Goal: Task Accomplishment & Management: Complete application form

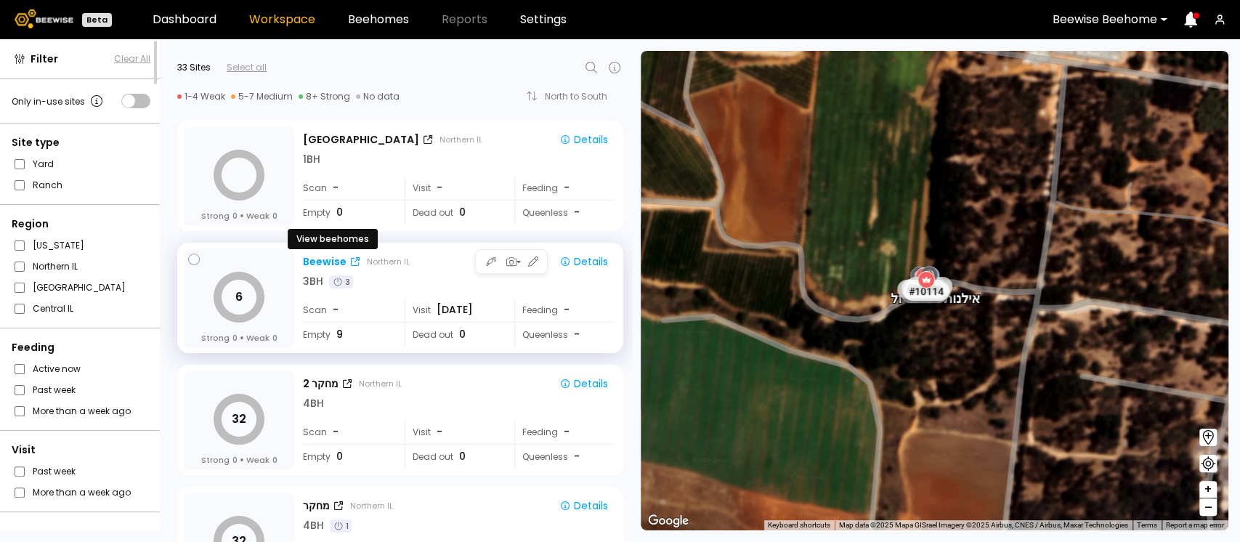
click at [317, 262] on div "Beewise" at bounding box center [325, 261] width 44 height 15
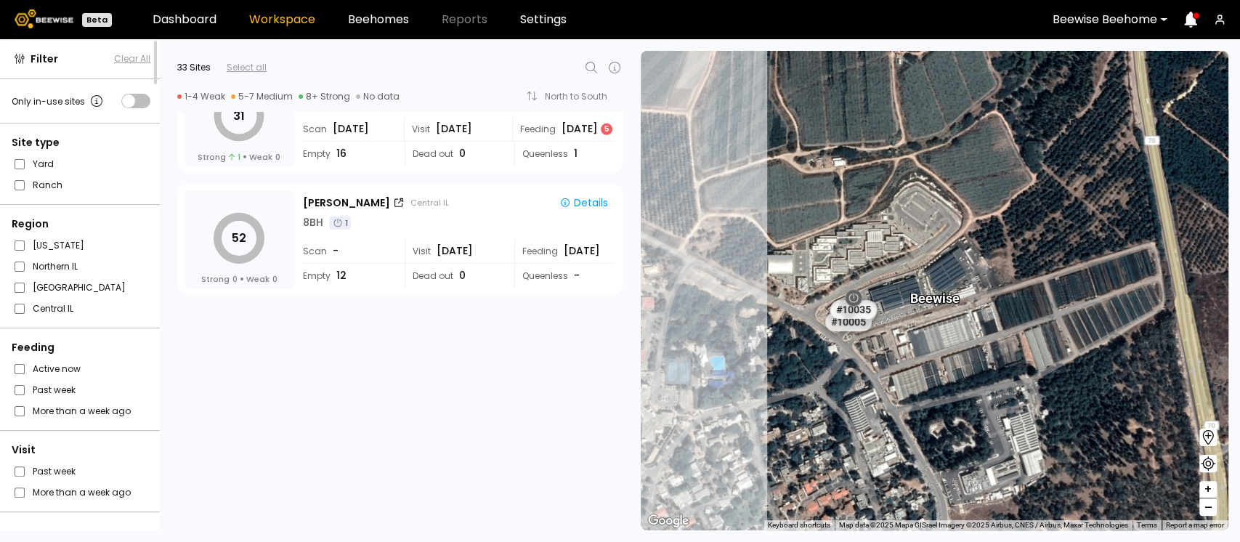
scroll to position [3610, 0]
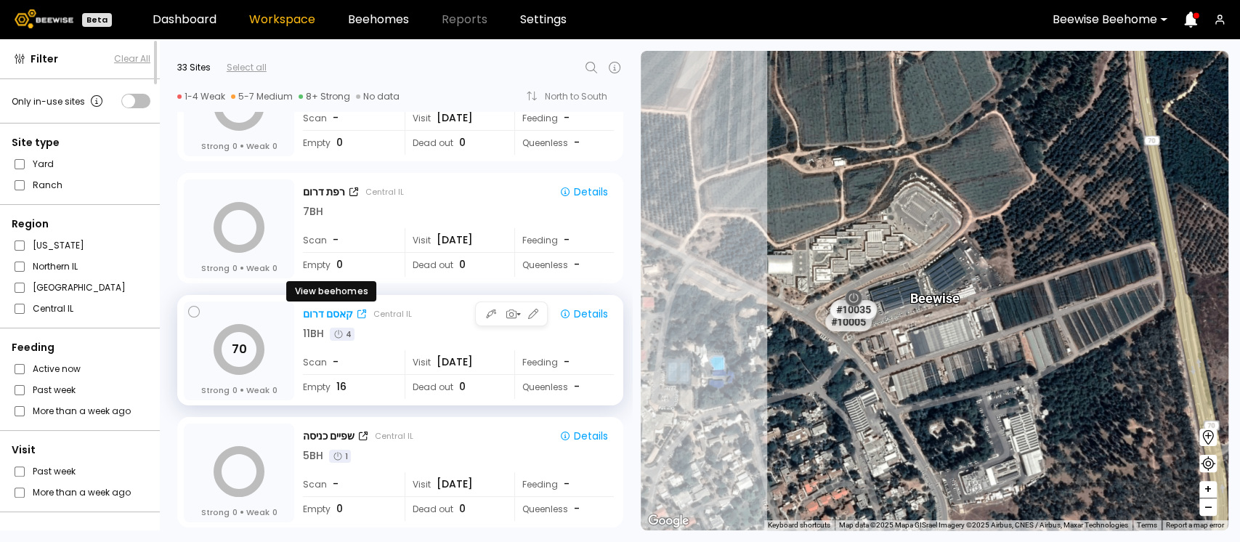
click at [317, 317] on div "קאסם דרום" at bounding box center [328, 314] width 50 height 15
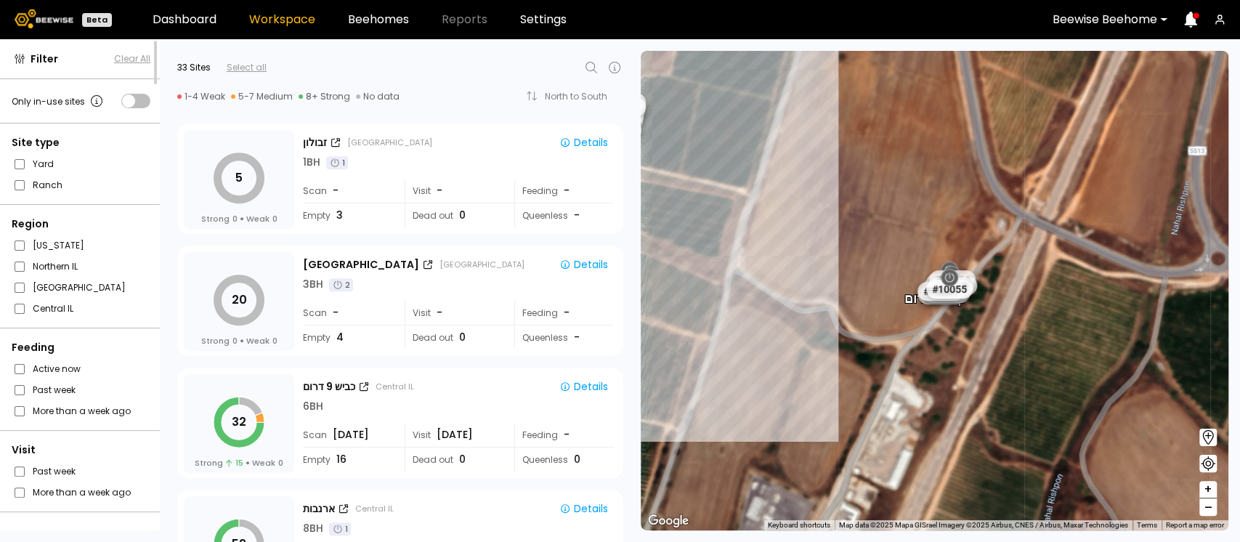
scroll to position [0, 0]
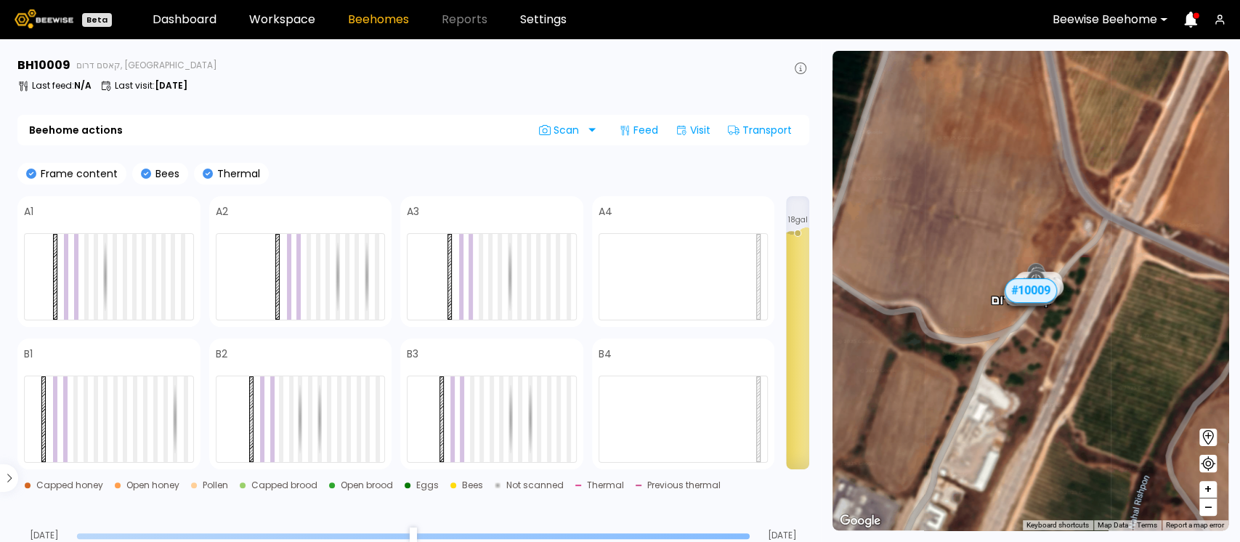
scroll to position [476, 0]
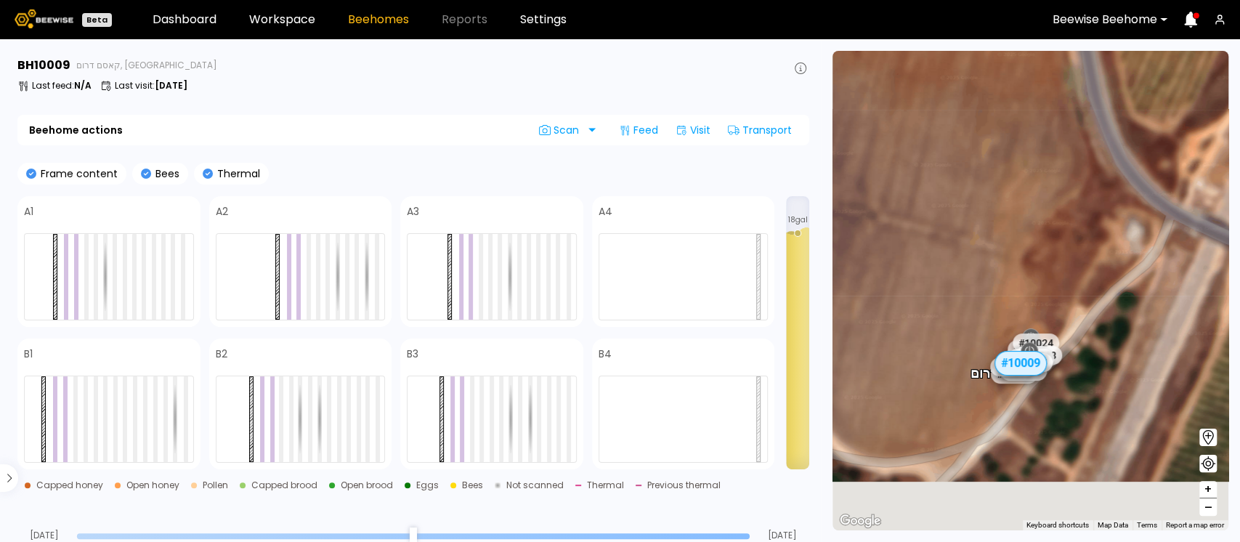
drag, startPoint x: 1062, startPoint y: 270, endPoint x: 1047, endPoint y: 109, distance: 162.0
click at [1047, 109] on div "# 10067 # 10081 # 10094 # 10108 # 10111 # 10146 # 10152 # 10153 # 10154 # 10175…" at bounding box center [1031, 291] width 396 height 480
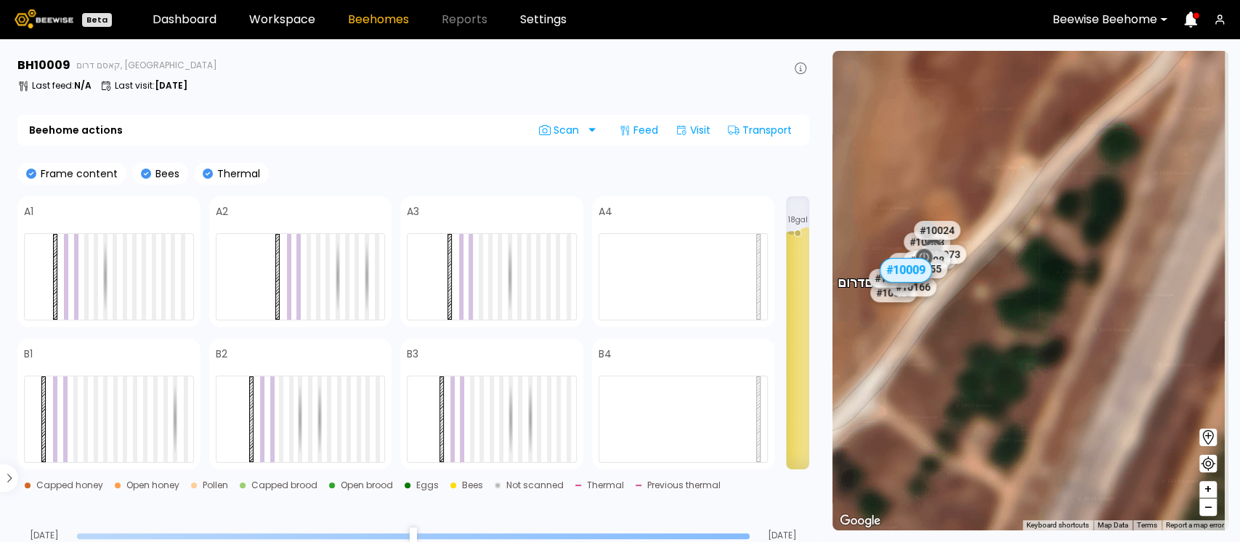
drag, startPoint x: 1087, startPoint y: 307, endPoint x: 1043, endPoint y: 331, distance: 49.8
click at [1043, 331] on div "# 10067 # 10081 # 10094 # 10108 # 10111 # 10146 # 10152 # 10153 # 10154 # 10175…" at bounding box center [1031, 291] width 396 height 480
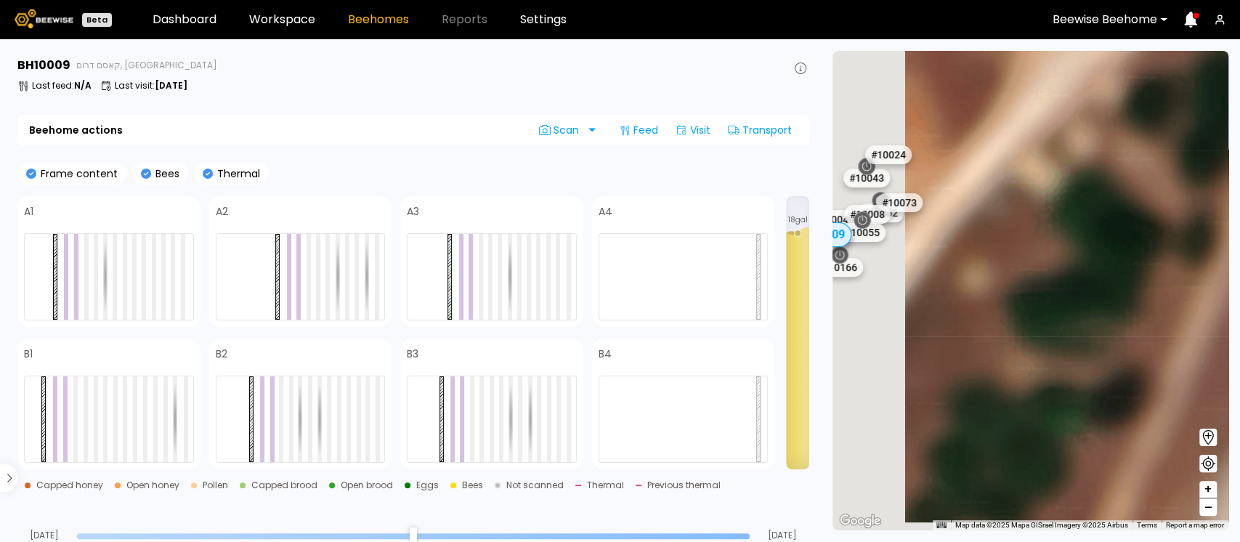
drag, startPoint x: 1043, startPoint y: 331, endPoint x: 1159, endPoint y: 320, distance: 116.0
click at [1159, 320] on div "# 10067 # 10081 # 10094 # 10108 # 10111 # 10146 # 10152 # 10153 # 10154 # 10175…" at bounding box center [1031, 291] width 396 height 480
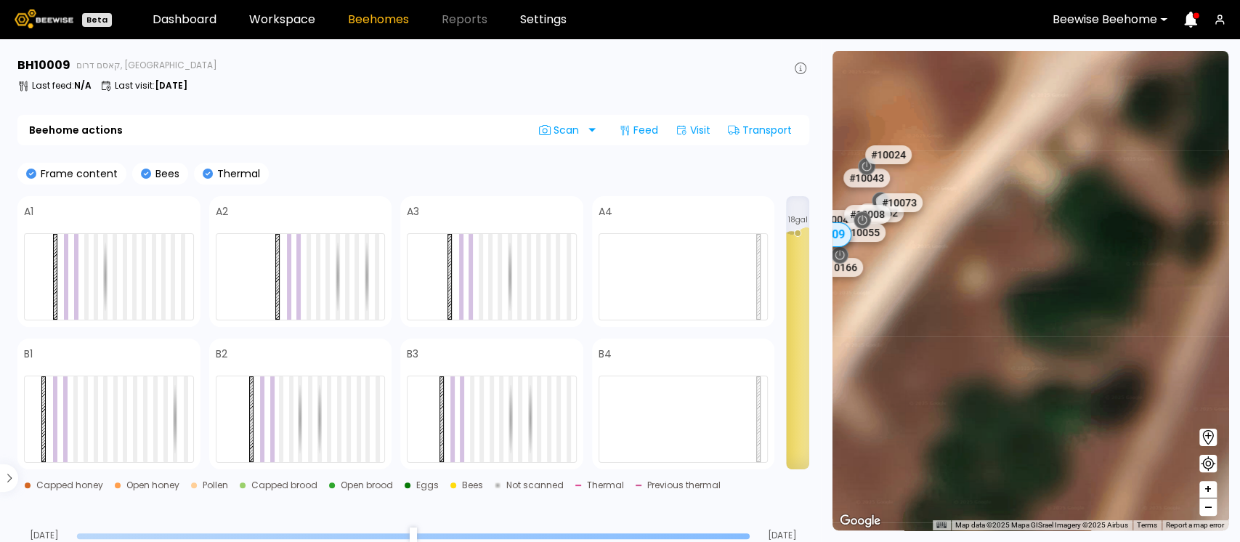
click at [1159, 320] on div "# 10067 # 10081 # 10094 # 10108 # 10111 # 10146 # 10152 # 10153 # 10154 # 10175…" at bounding box center [1031, 291] width 396 height 480
drag, startPoint x: 999, startPoint y: 326, endPoint x: 1199, endPoint y: 337, distance: 200.2
click at [1198, 337] on div "# 10067 # 10081 # 10094 # 10108 # 10111 # 10146 # 10152 # 10153 # 10154 # 10175…" at bounding box center [1031, 291] width 396 height 480
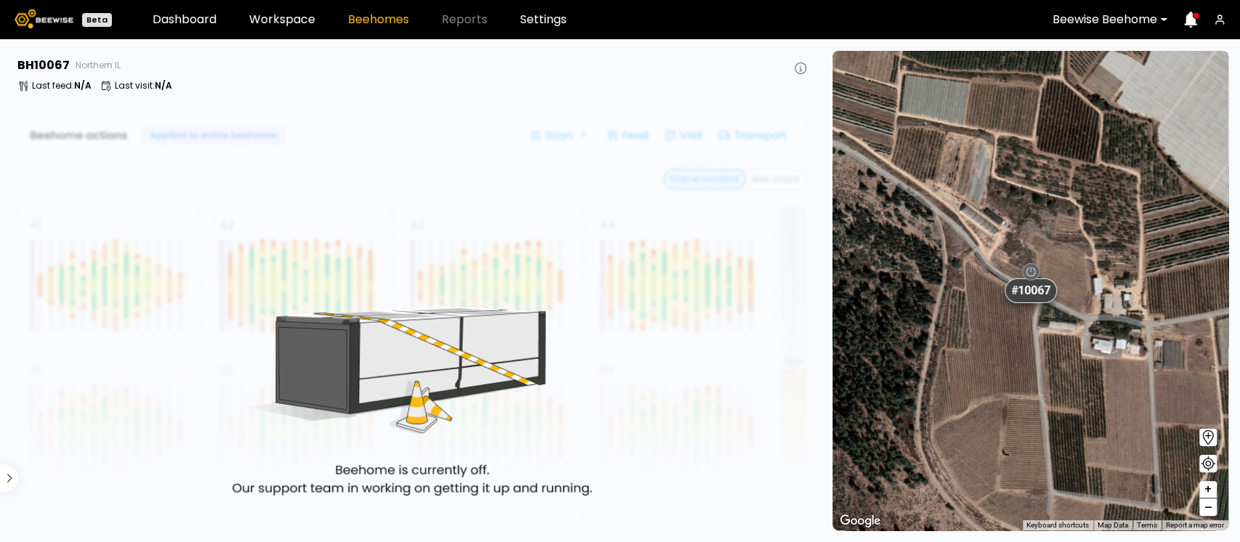
click at [1206, 432] on icon at bounding box center [1208, 437] width 17 height 17
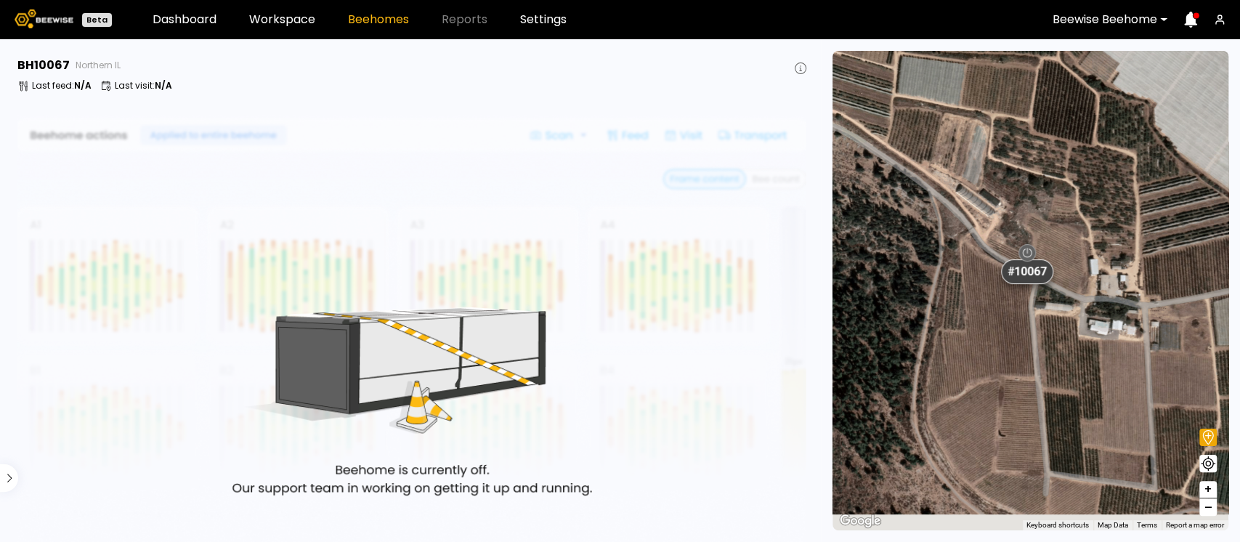
drag, startPoint x: 1011, startPoint y: 264, endPoint x: 1009, endPoint y: 248, distance: 16.8
click at [1009, 248] on div "# 10067 # 10081 # 10094 # 10108 # 10111 # 10146 # 10152 # 10153 # 10154 # 10175…" at bounding box center [1031, 291] width 396 height 480
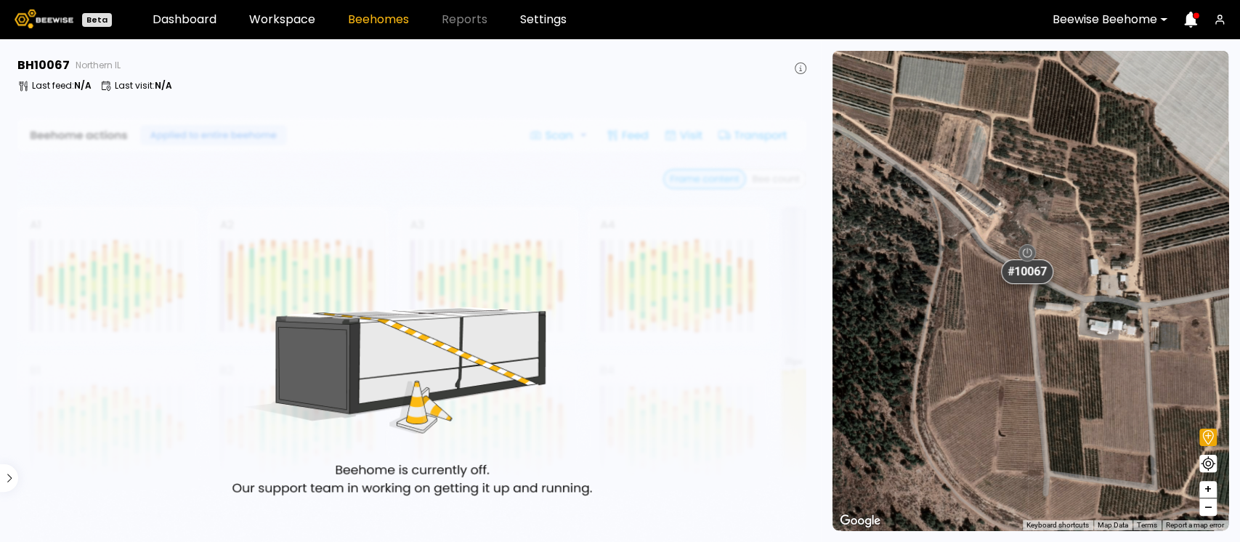
click at [1035, 259] on div at bounding box center [1027, 252] width 17 height 17
click at [1039, 254] on div "# 10067 # 10081 # 10094 # 10108 # 10111 # 10146 # 10152 # 10153 # 10154 # 10175…" at bounding box center [1031, 291] width 396 height 480
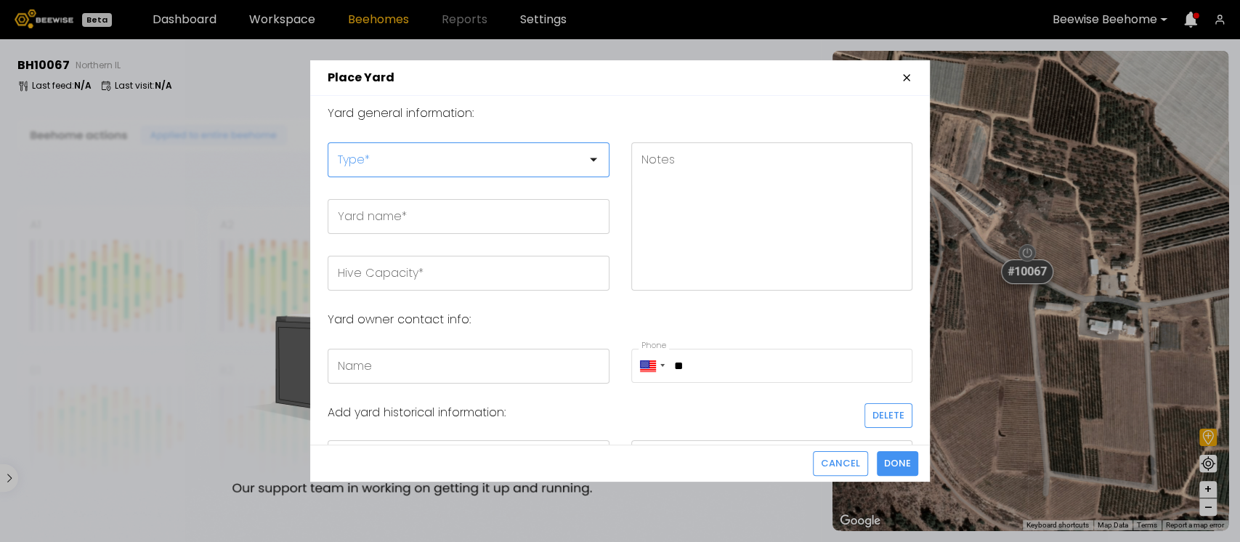
click at [372, 155] on div at bounding box center [463, 159] width 249 height 13
click at [423, 201] on div "Honey Flow Yard" at bounding box center [469, 196] width 282 height 20
click at [462, 207] on div "Overwintering Yard" at bounding box center [469, 216] width 282 height 20
click at [413, 196] on div "Honey Flow Yard" at bounding box center [468, 196] width 264 height 9
click at [381, 215] on input "Yard name *" at bounding box center [468, 216] width 280 height 33
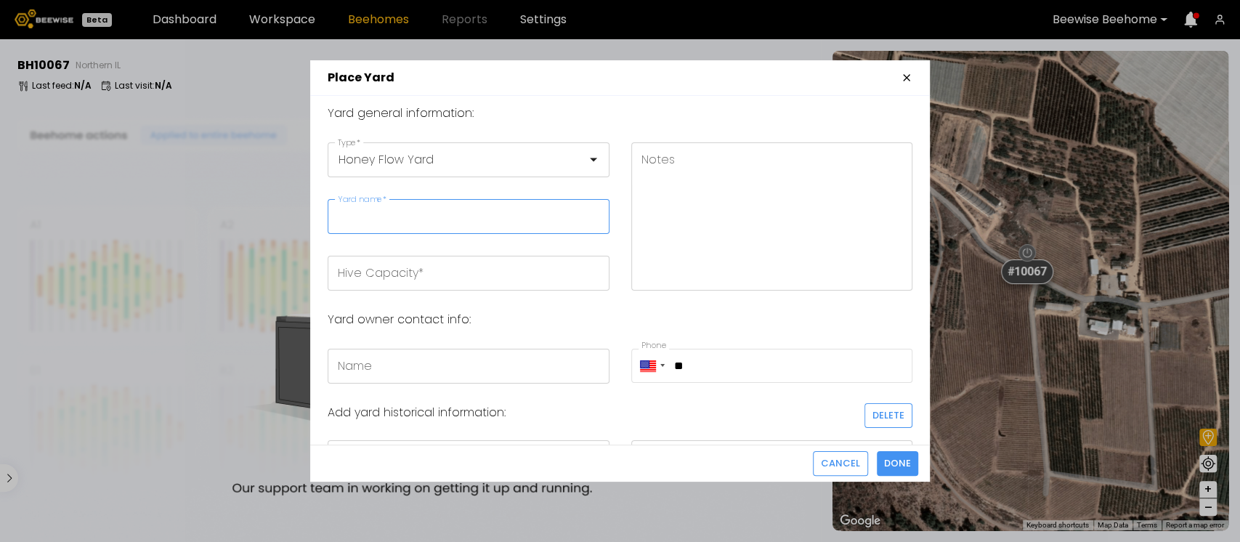
type input "*"
type input "*****"
click at [517, 274] on input "Hive Capacity *" at bounding box center [468, 272] width 280 height 33
click at [514, 276] on input "Hive Capacity *" at bounding box center [468, 272] width 280 height 33
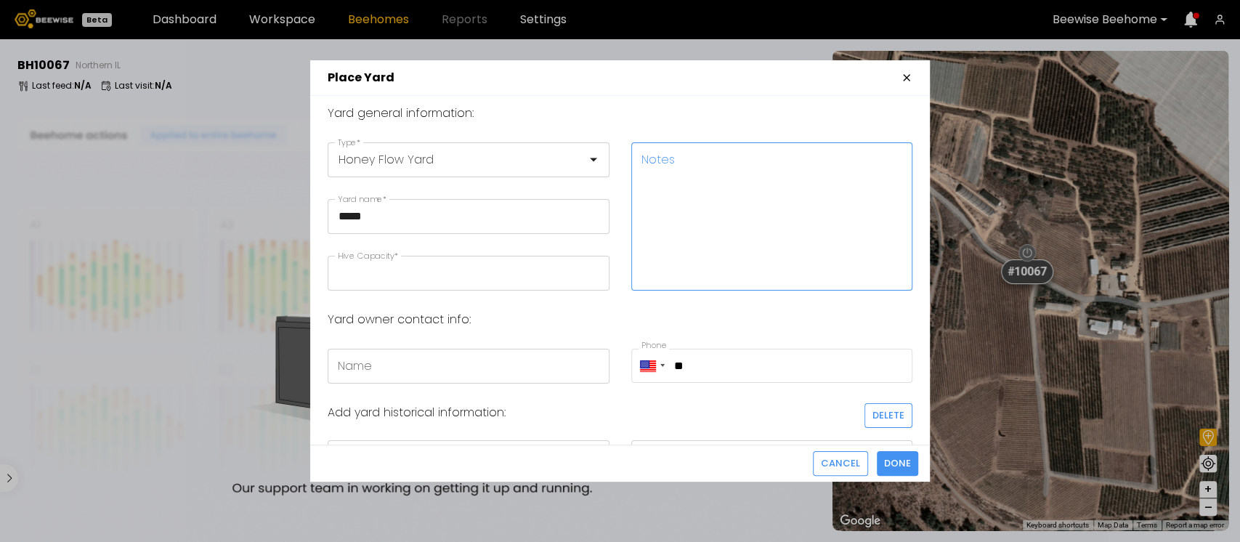
click at [720, 222] on textarea "Notes" at bounding box center [772, 216] width 280 height 147
click at [470, 369] on input "Name" at bounding box center [468, 366] width 280 height 33
click at [895, 459] on span "Done" at bounding box center [897, 463] width 27 height 15
click at [467, 273] on input "Hive Capacity *" at bounding box center [468, 272] width 280 height 33
click at [360, 277] on input "****" at bounding box center [468, 272] width 280 height 33
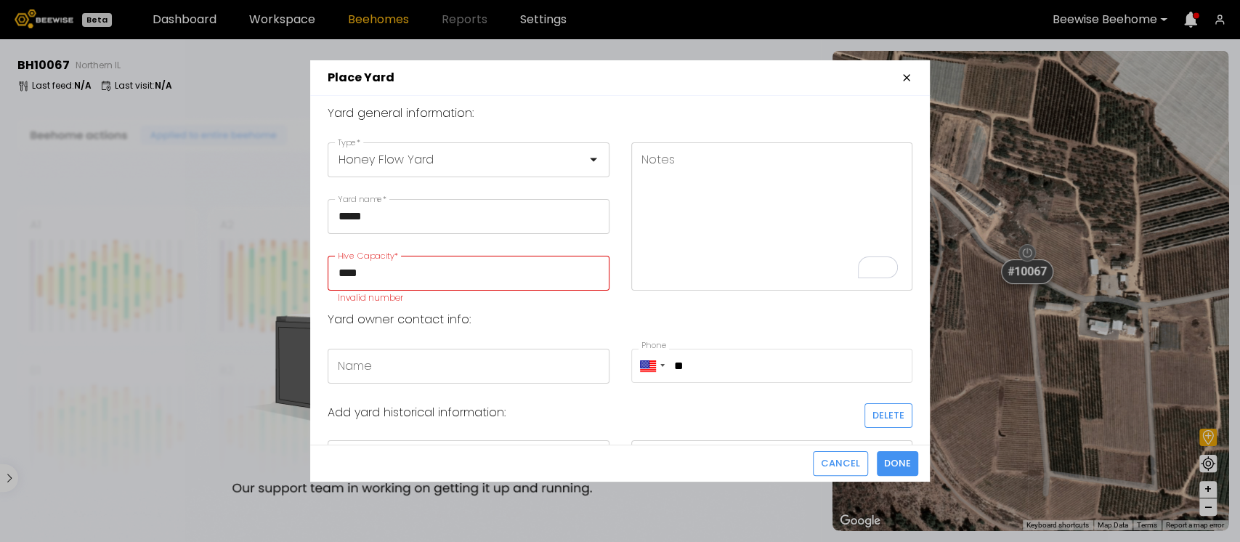
click at [360, 277] on input "****" at bounding box center [468, 272] width 280 height 33
type input "*"
click at [901, 467] on span "Done" at bounding box center [897, 463] width 27 height 15
click at [905, 464] on span "Done" at bounding box center [897, 463] width 27 height 15
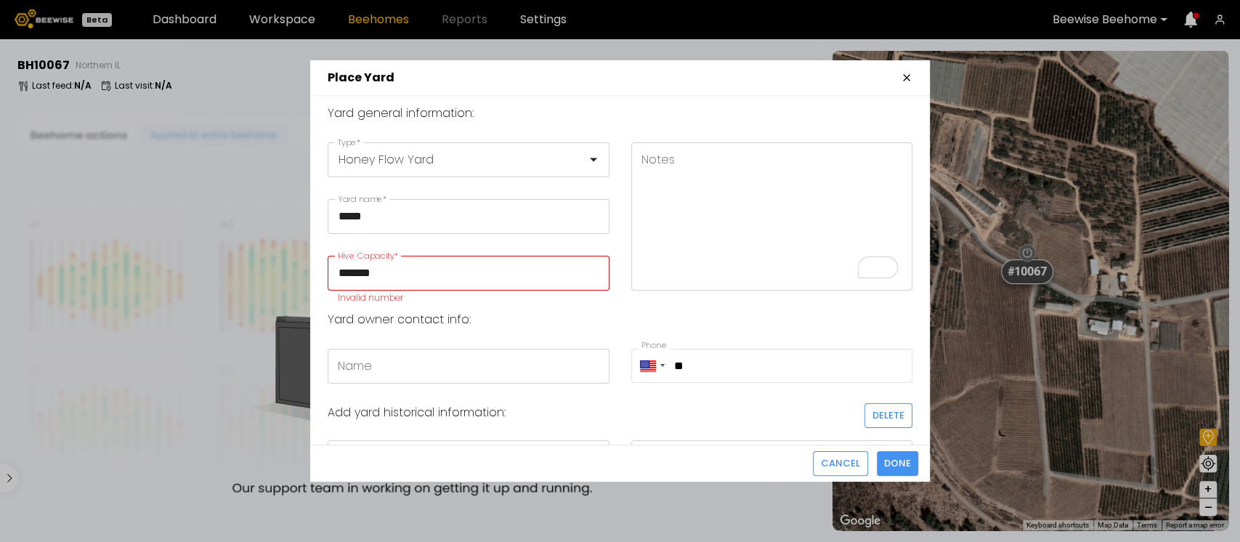
click at [411, 271] on input "*******" at bounding box center [468, 272] width 280 height 33
type input "*"
click at [400, 276] on input "Hive Capacity *" at bounding box center [468, 272] width 280 height 33
type input "****"
click at [893, 460] on span "Done" at bounding box center [897, 463] width 27 height 15
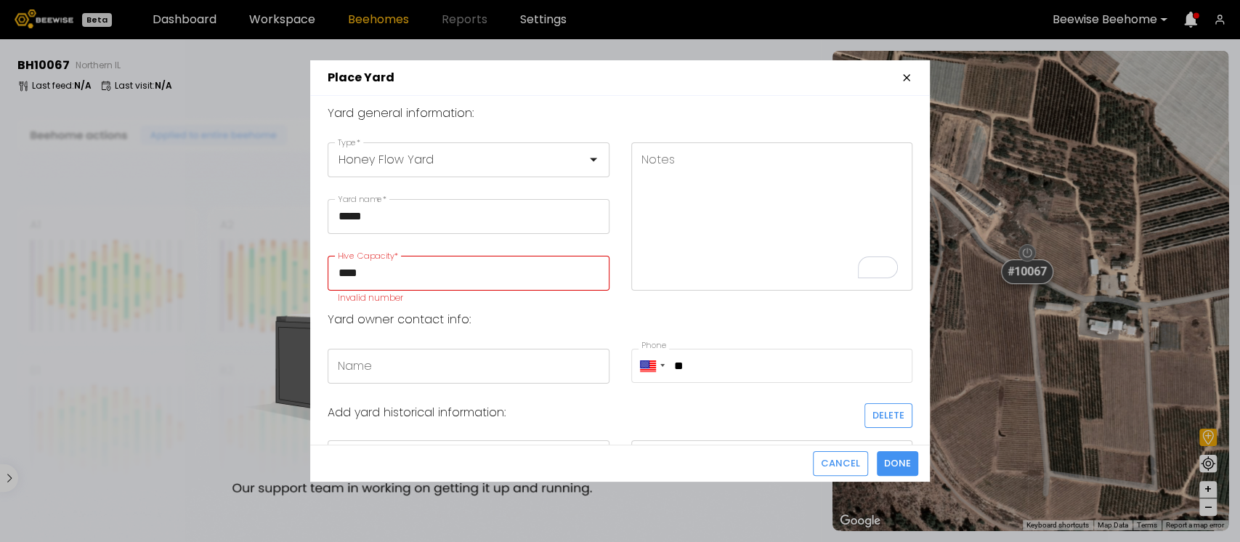
drag, startPoint x: 400, startPoint y: 264, endPoint x: 389, endPoint y: 264, distance: 11.6
click at [395, 264] on input "****" at bounding box center [468, 272] width 280 height 33
click at [373, 267] on input "****" at bounding box center [468, 272] width 280 height 33
drag, startPoint x: 362, startPoint y: 267, endPoint x: 312, endPoint y: 280, distance: 51.3
click at [314, 279] on div "Yard general information: Honey Flow Yard Type * ***** Yard name * **** Hive Ca…" at bounding box center [620, 270] width 621 height 349
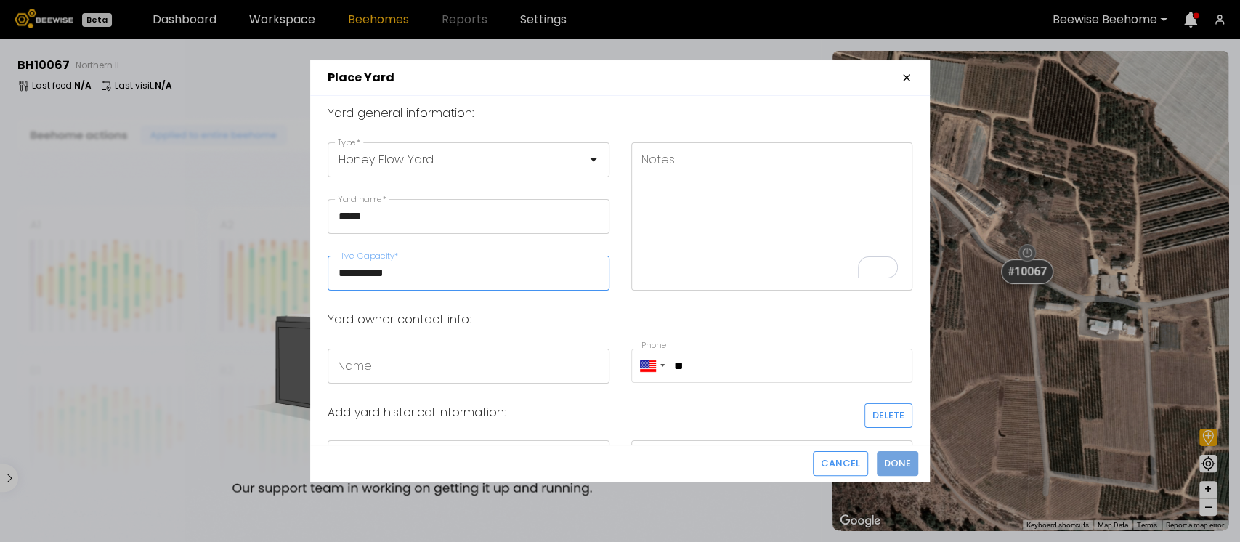
type input "**********"
click at [900, 468] on span "Done" at bounding box center [897, 463] width 27 height 15
click at [902, 459] on span "Done" at bounding box center [897, 463] width 27 height 15
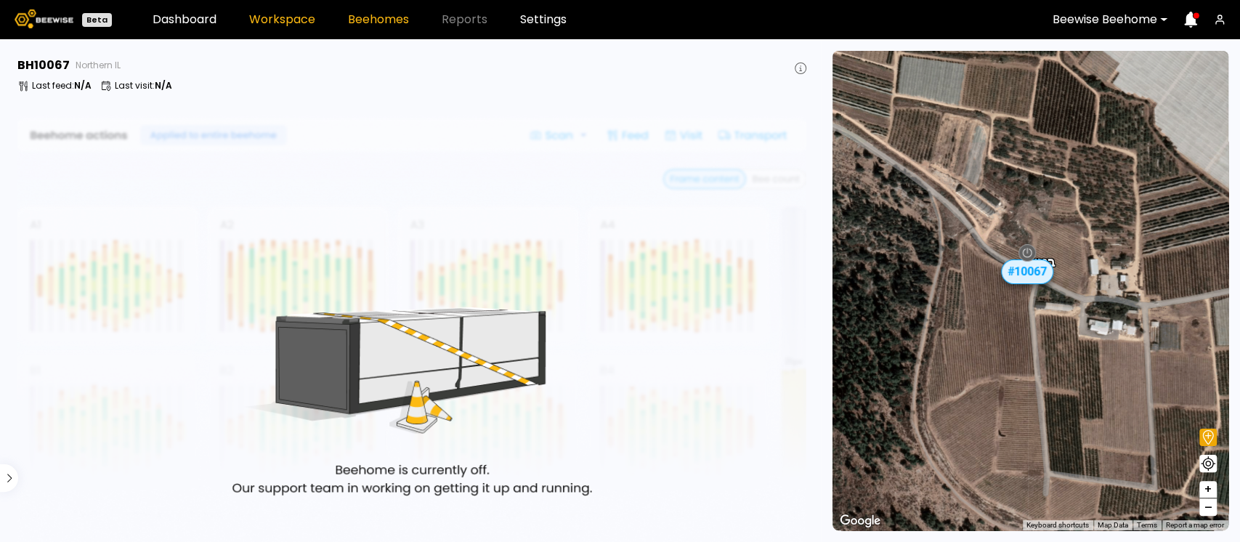
click at [283, 14] on link "Workspace" at bounding box center [282, 20] width 66 height 12
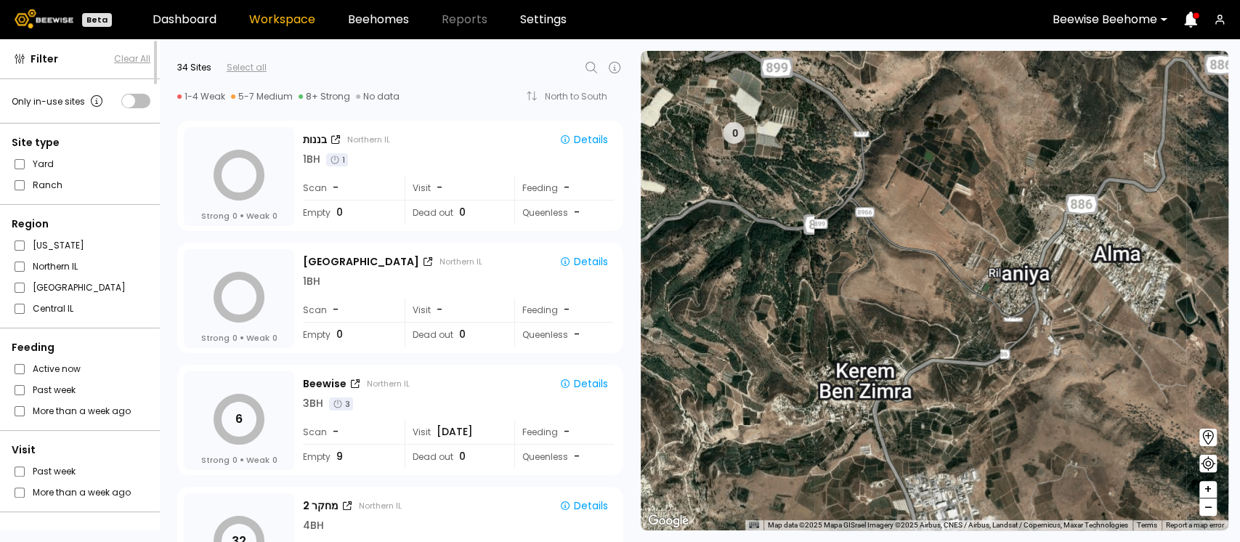
drag, startPoint x: 676, startPoint y: 137, endPoint x: 736, endPoint y: 232, distance: 112.3
click at [736, 232] on div "0 1 BH 1 BH 1 BH 1 BH 1 BH 1 BH 1 BH 14 BH 5 BH # 10038 7 BH 2 BH 4 BH" at bounding box center [935, 291] width 588 height 480
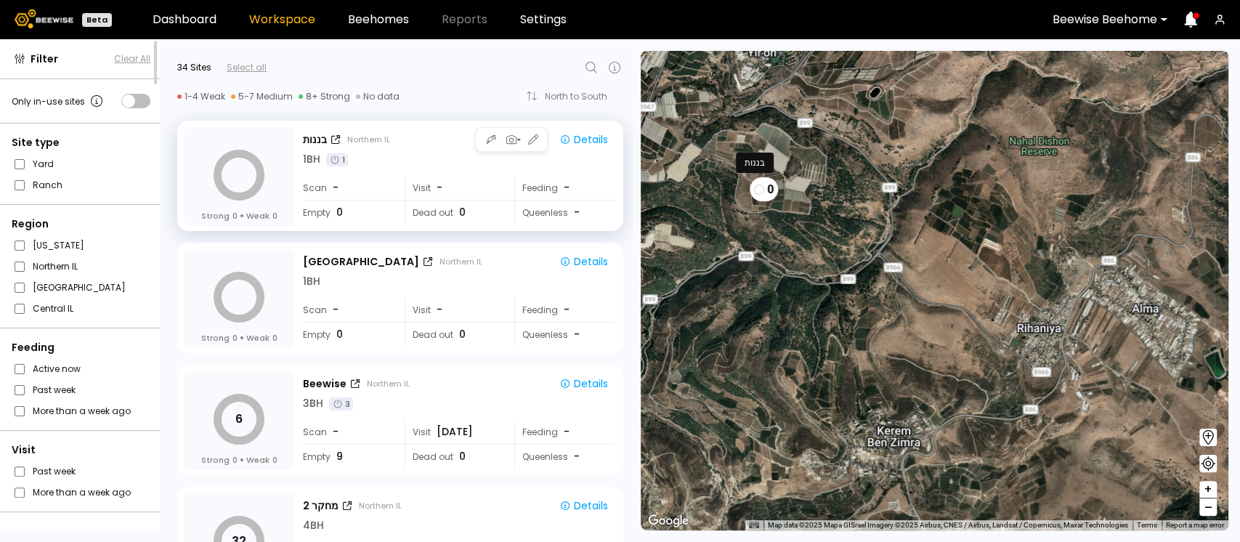
click at [760, 198] on div "0" at bounding box center [764, 189] width 28 height 24
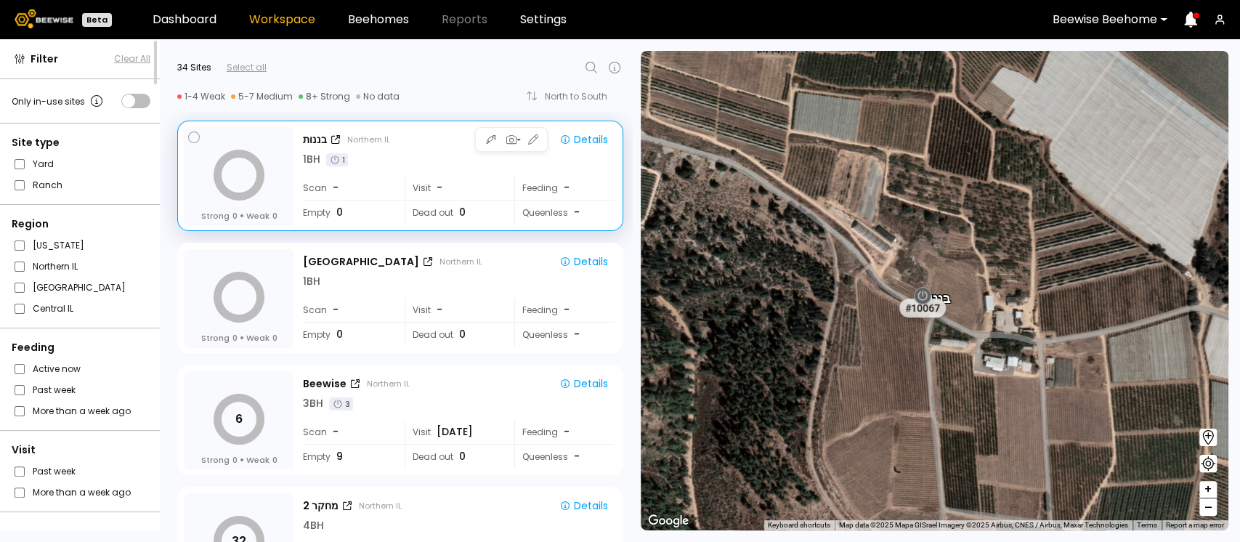
click at [277, 148] on div "Strong 0 Weak 0" at bounding box center [239, 176] width 110 height 99
click at [302, 136] on div "Strong 0 Weak 0 בננות Northern IL Details 1 BH 1 Scan - Visit - Feeding - Empty…" at bounding box center [400, 177] width 433 height 100
click at [315, 141] on div "בננות" at bounding box center [315, 139] width 24 height 15
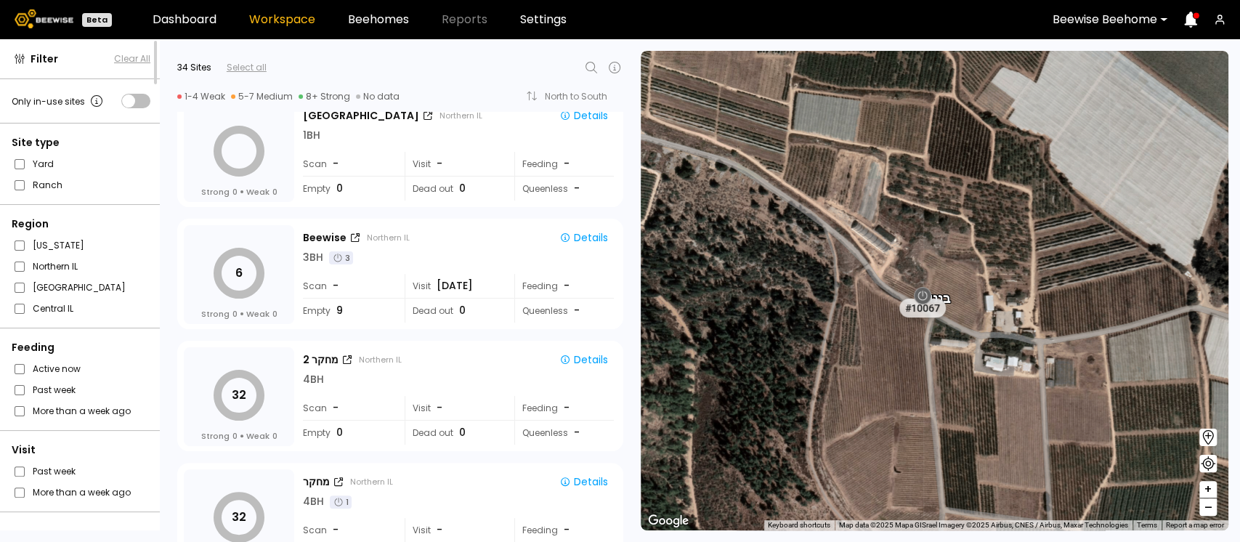
scroll to position [137, 0]
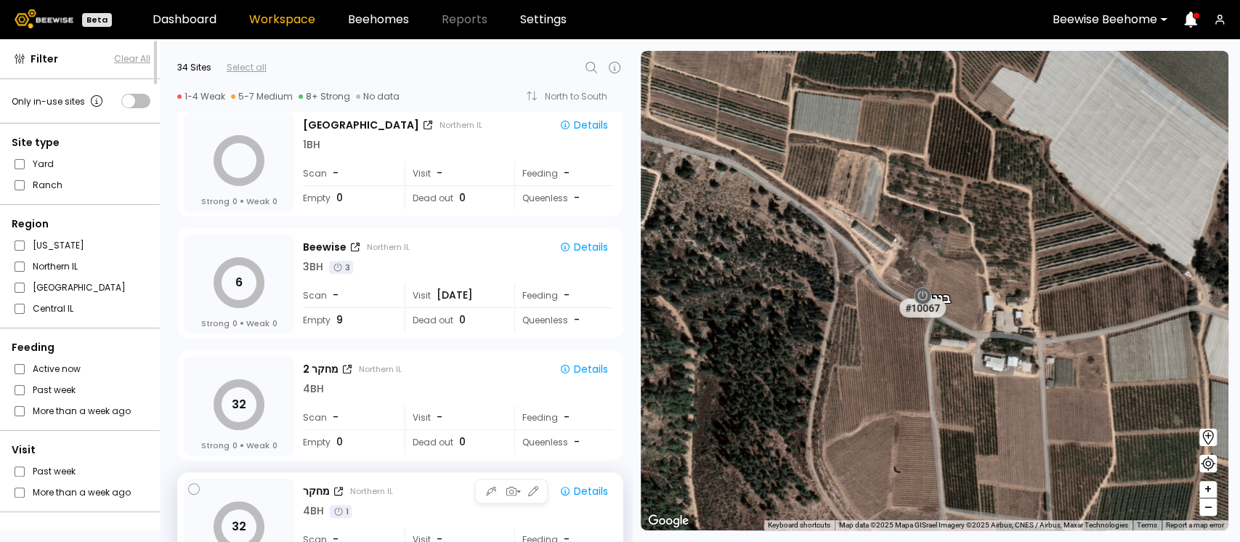
click at [319, 502] on div "מחקר Northern IL Details 4 BH 1" at bounding box center [458, 500] width 311 height 37
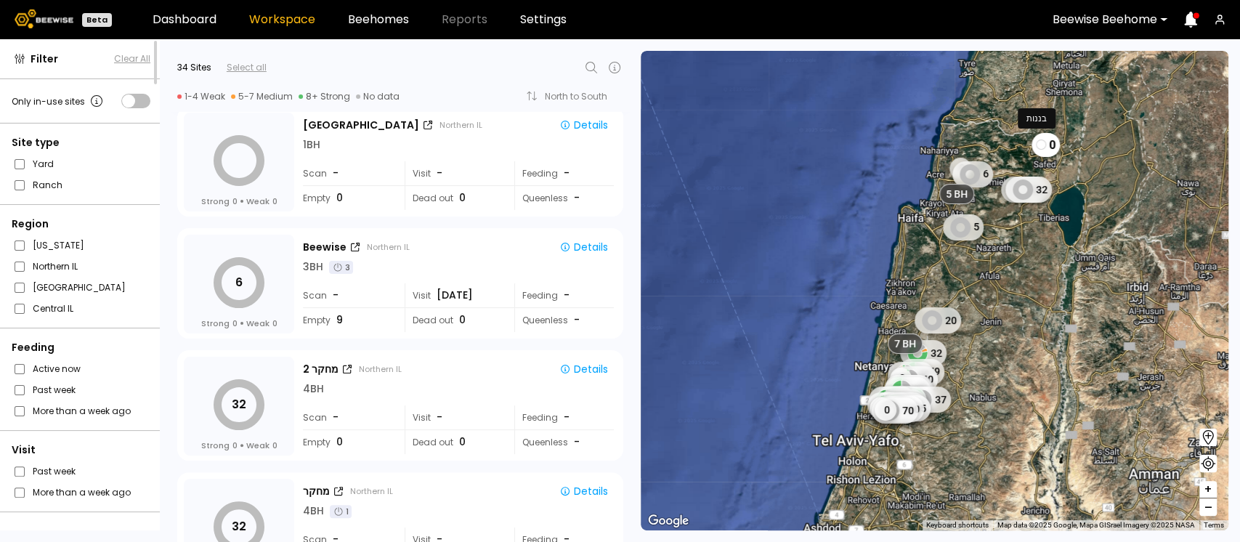
click at [1048, 148] on div "0" at bounding box center [1046, 145] width 28 height 24
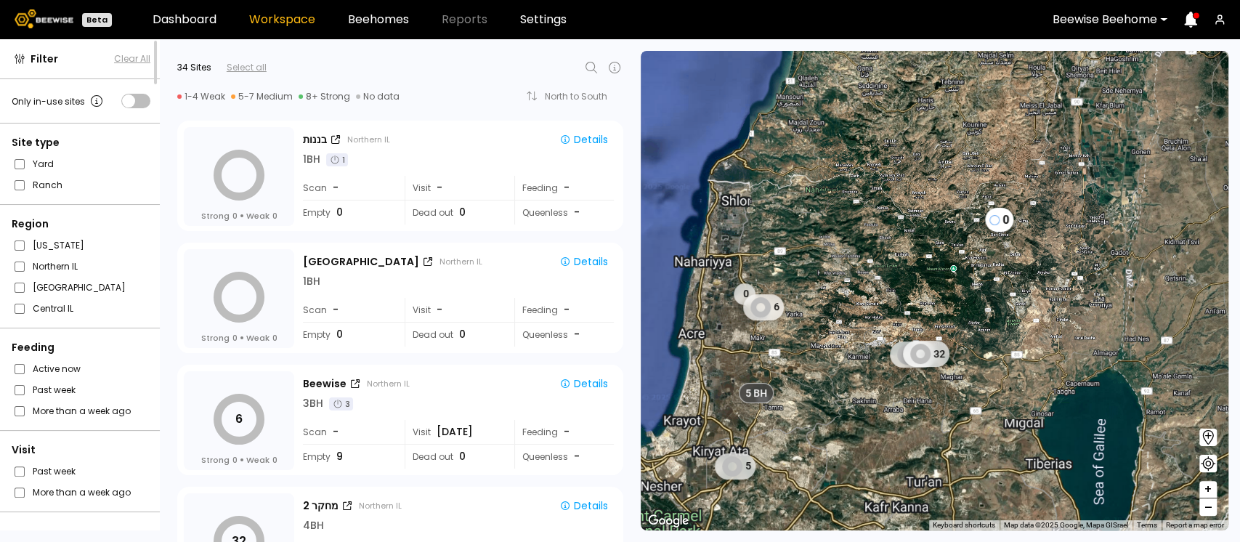
scroll to position [0, 0]
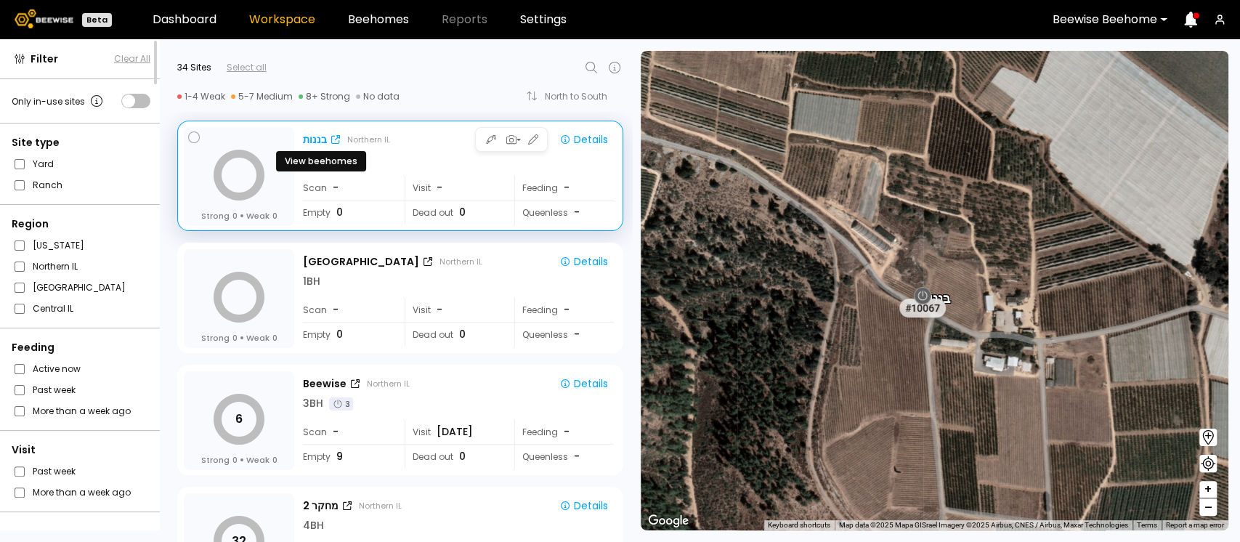
click at [315, 137] on div "בננות" at bounding box center [315, 139] width 24 height 15
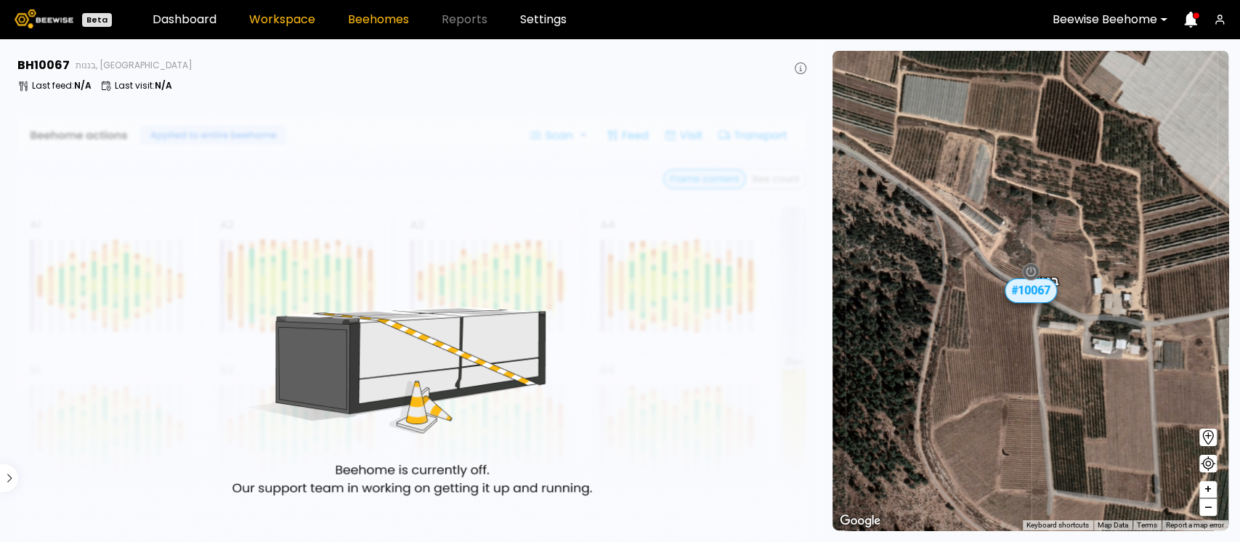
click at [275, 20] on link "Workspace" at bounding box center [282, 20] width 66 height 12
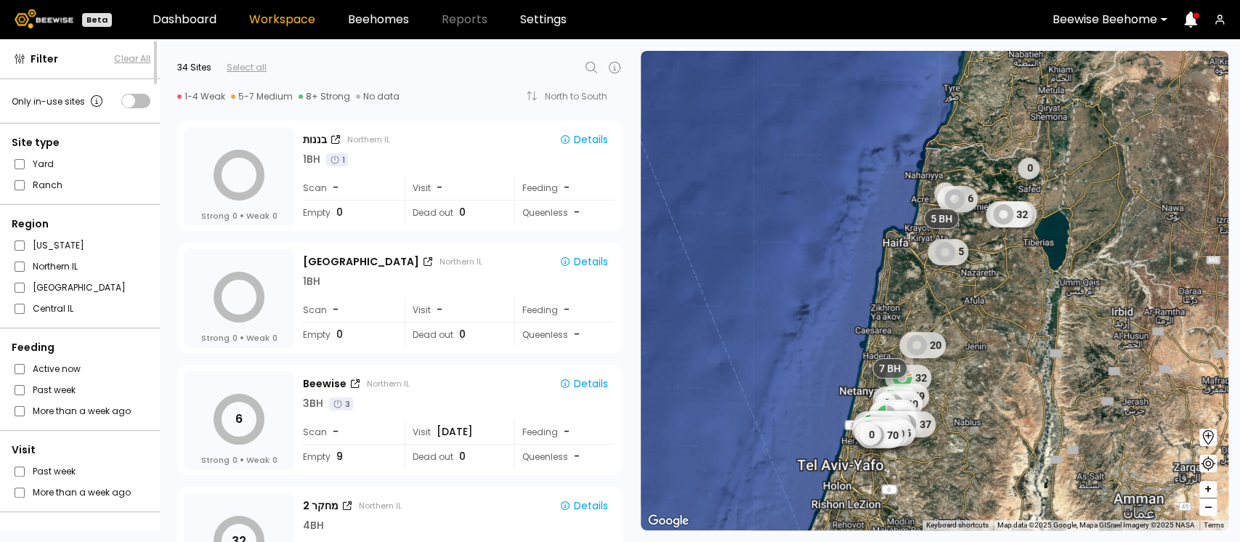
click at [590, 68] on icon at bounding box center [591, 67] width 17 height 17
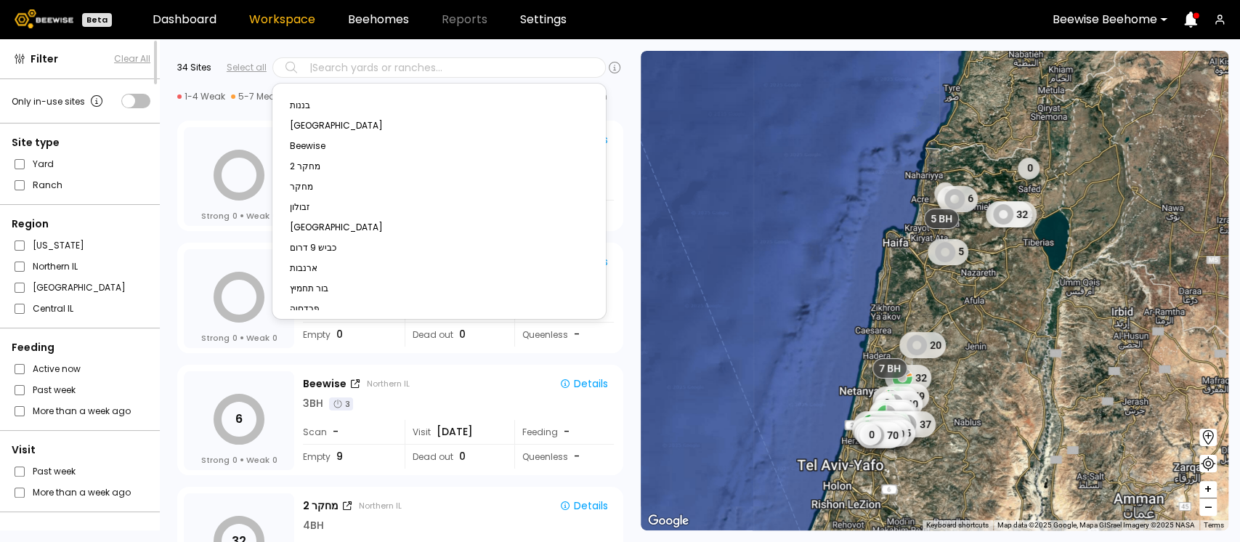
type input "*"
type input "**"
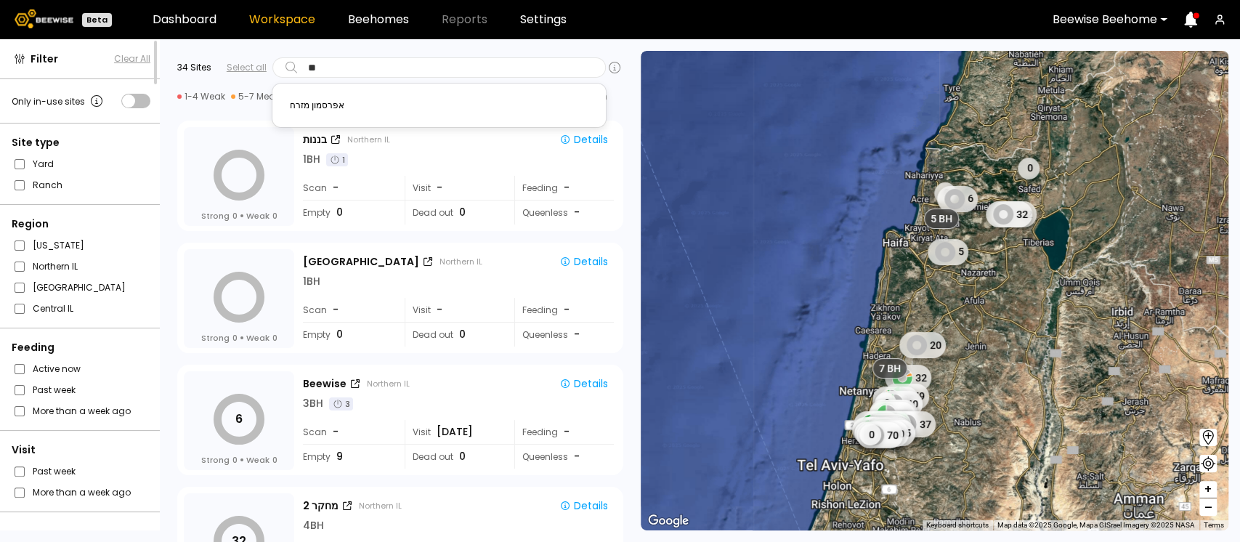
click at [307, 108] on div "אפרסמון מזרח" at bounding box center [439, 105] width 299 height 9
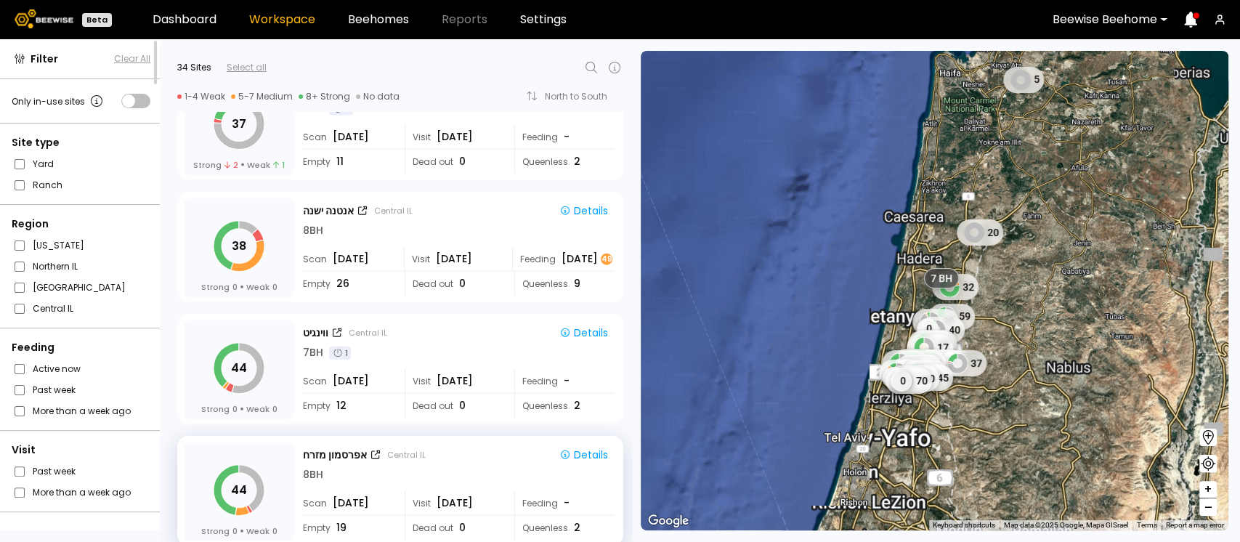
scroll to position [2409, 0]
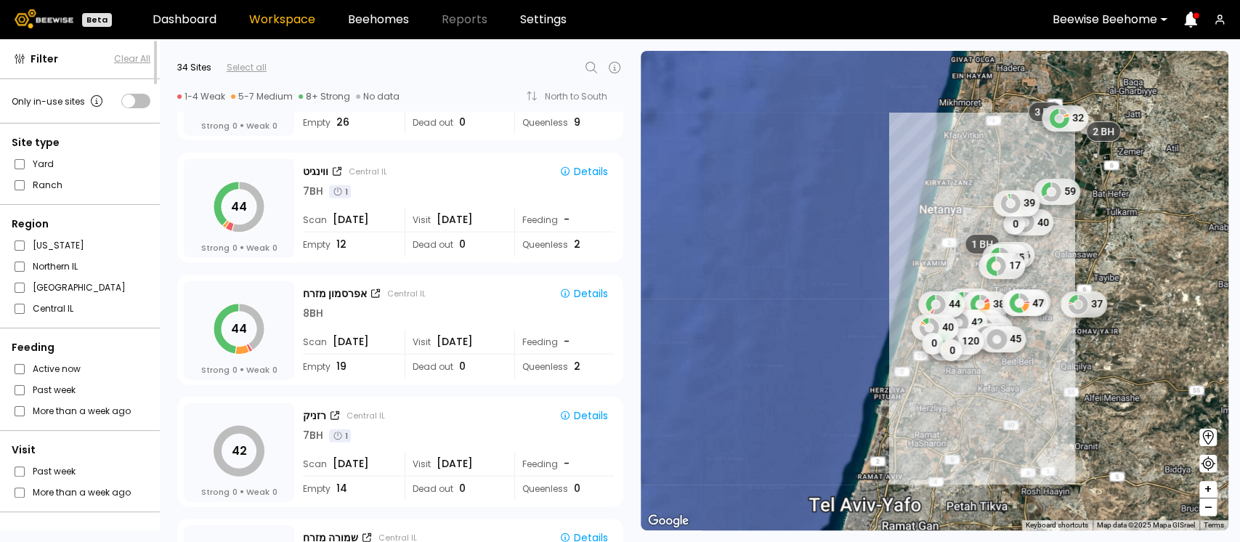
drag, startPoint x: 1075, startPoint y: 266, endPoint x: 1029, endPoint y: 318, distance: 70.0
click at [1029, 318] on div "44 1 BH 1 BH 1 BH 1 BH 36 38 38 45 31 42 52 45 0 70 120 4 BH 50 47 44 40 0 0 3 …" at bounding box center [935, 291] width 588 height 480
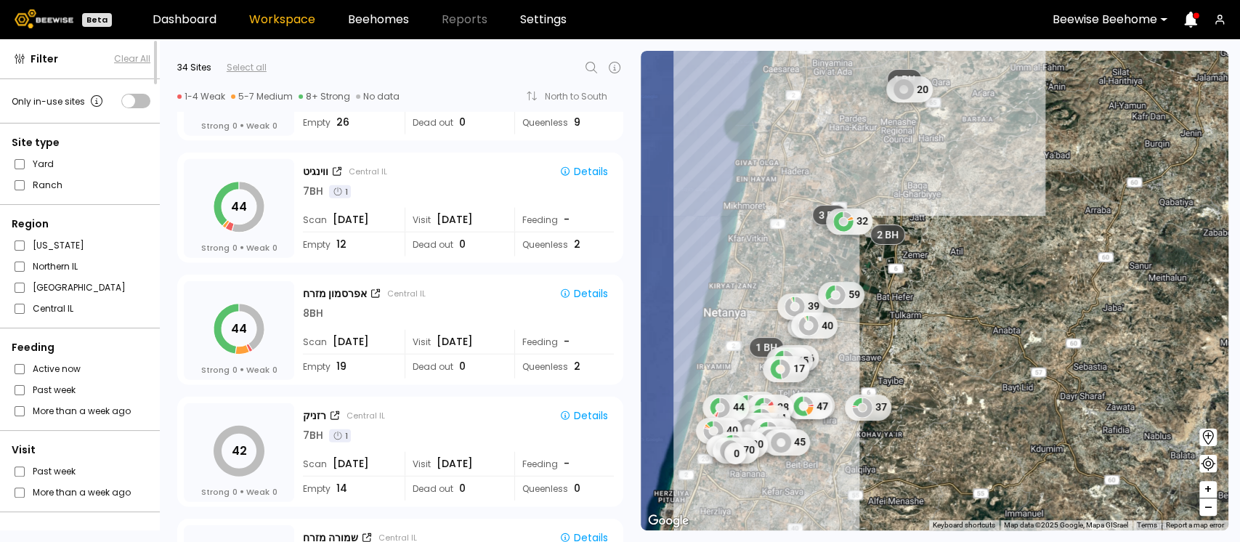
click at [885, 262] on div "1 BH 1 BH 1 BH 1 BH 0 39 40 3 BH 2 BH 4 BH 32 59 46 45 17 36 50 47 37 38 44 42 …" at bounding box center [935, 291] width 588 height 480
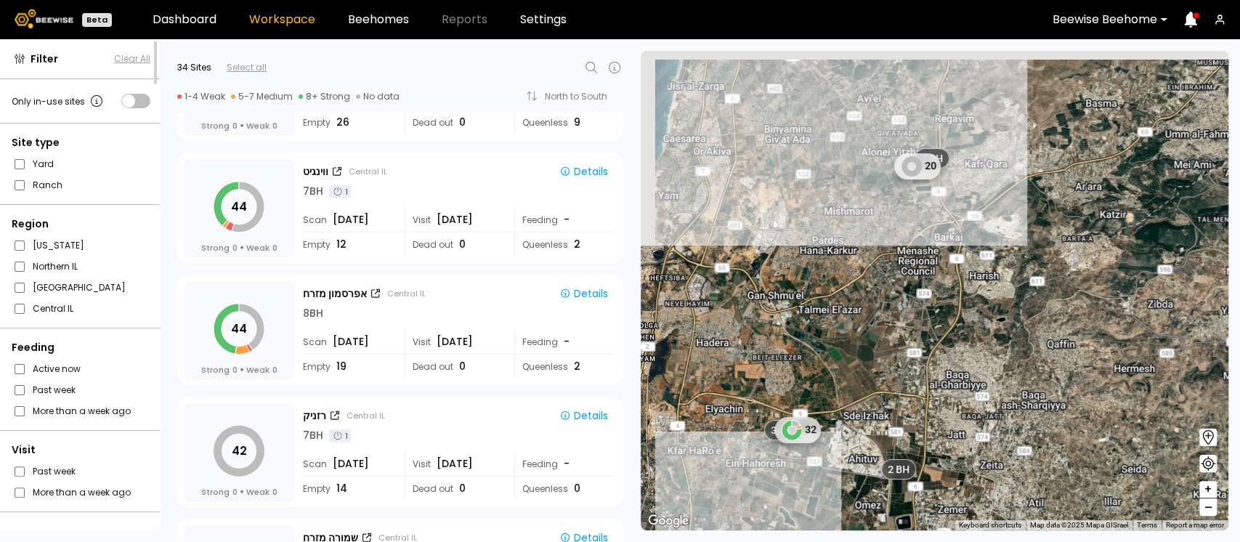
drag, startPoint x: 907, startPoint y: 94, endPoint x: 948, endPoint y: 214, distance: 126.6
click at [948, 214] on div "1 BH 1 BH 1 BH 1 BH 40 3 BH 2 BH 4 BH 32 59 20 39" at bounding box center [935, 291] width 588 height 480
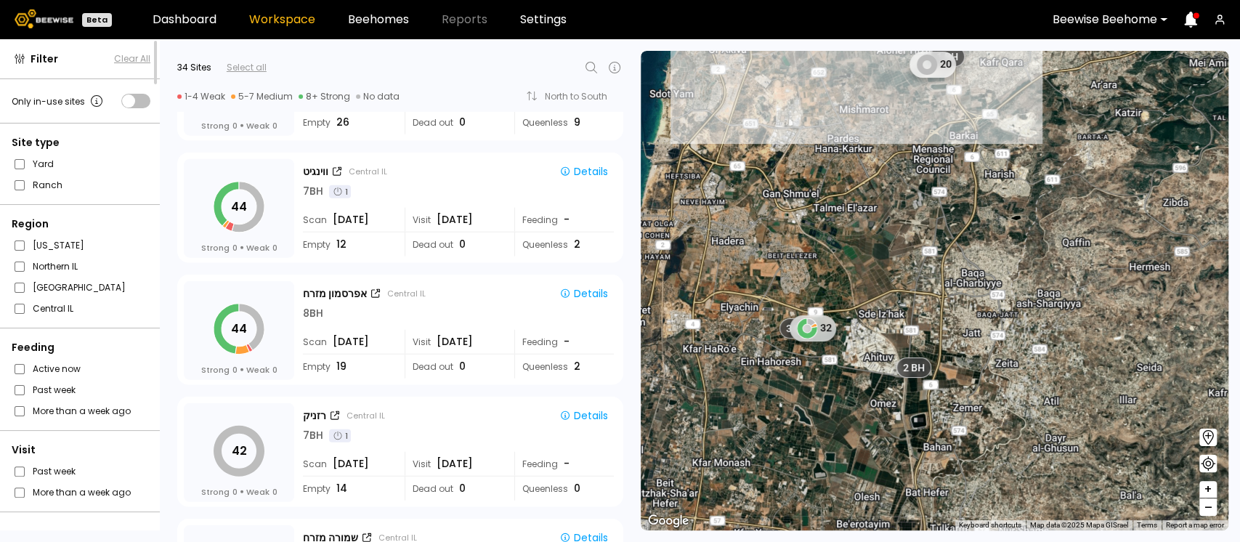
drag, startPoint x: 865, startPoint y: 304, endPoint x: 878, endPoint y: 195, distance: 109.0
click at [878, 195] on div "1 BH 1 BH 1 BH 1 BH 3 BH 2 BH 4 BH 32 20" at bounding box center [935, 291] width 588 height 480
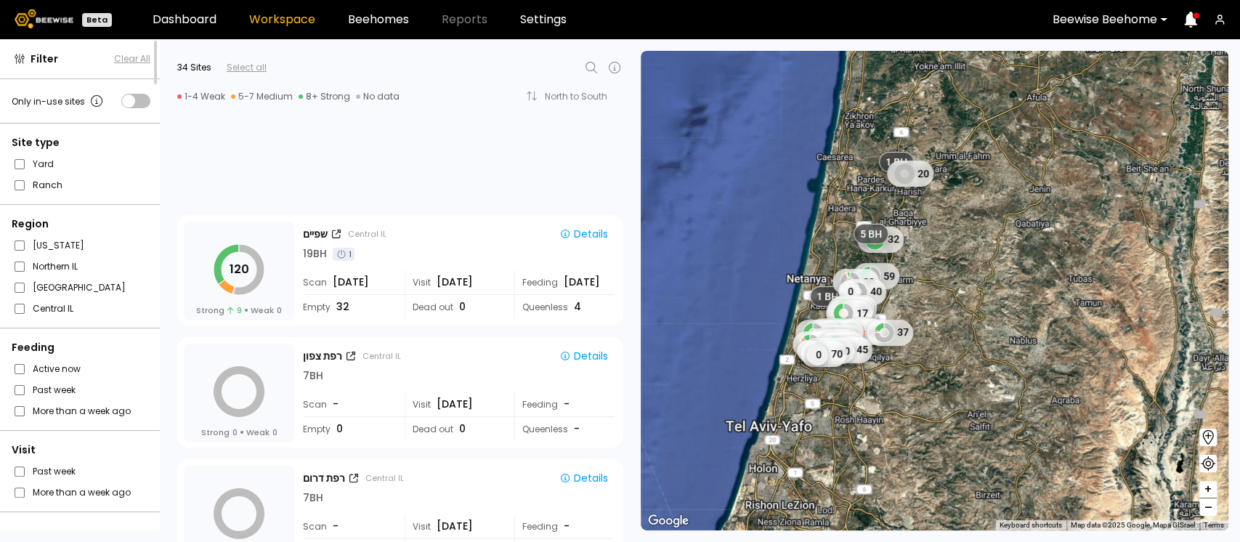
scroll to position [3732, 0]
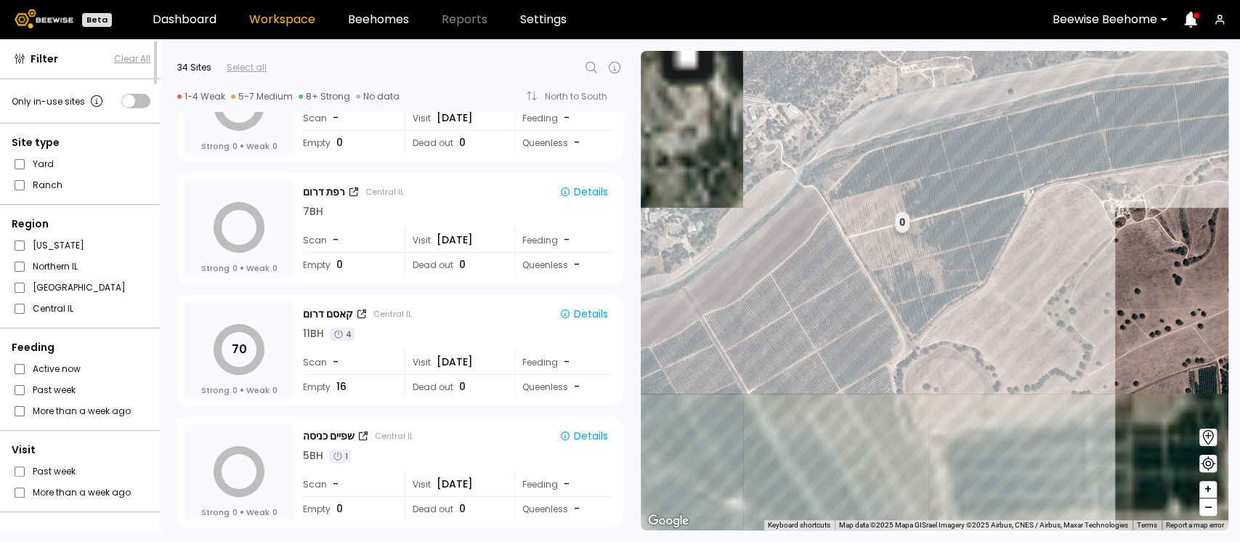
drag, startPoint x: 982, startPoint y: 296, endPoint x: 1024, endPoint y: 14, distance: 285.8
click at [1023, 17] on div "Beta Dashboard Workspace Beehomes Reports Settings Beewise Beehome Filter Clear…" at bounding box center [620, 271] width 1240 height 542
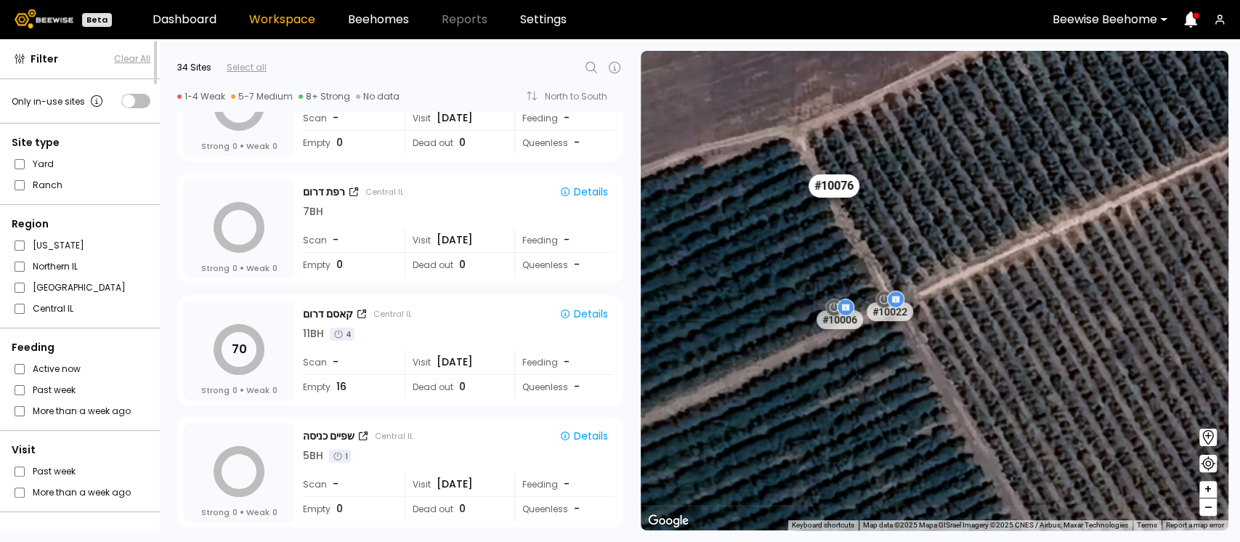
click at [833, 184] on div "# 10076" at bounding box center [834, 185] width 51 height 23
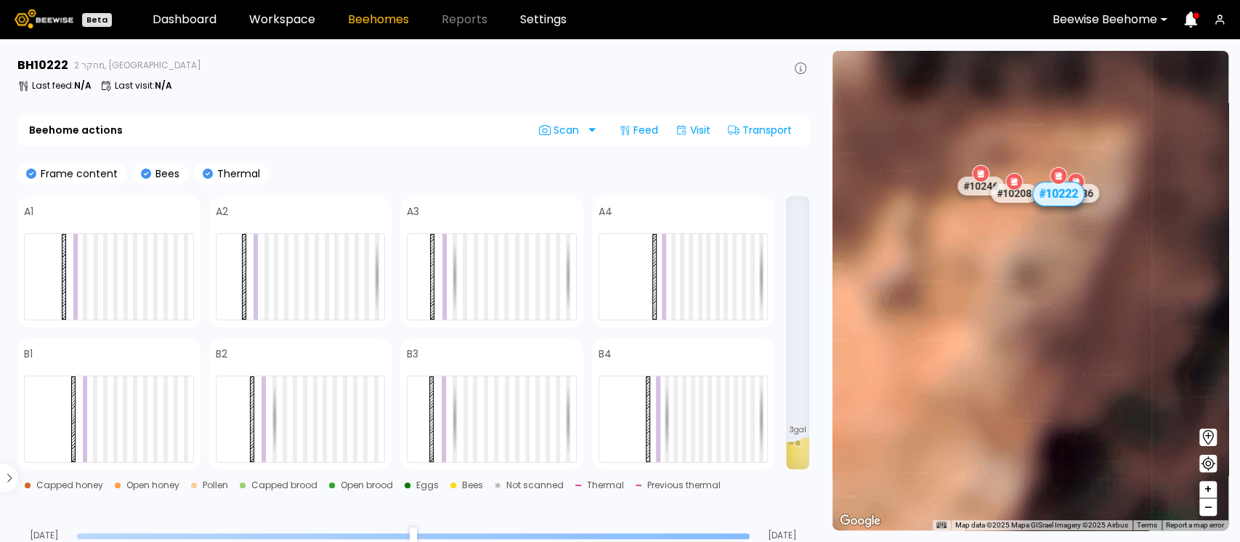
drag, startPoint x: 960, startPoint y: 185, endPoint x: 1090, endPoint y: 424, distance: 272.2
click at [1090, 424] on div "# 10081 # 10094 # 10108 # 10111 # 10146 # 10152 # 10153 # 10154 # 10175 # 10204…" at bounding box center [1031, 291] width 396 height 480
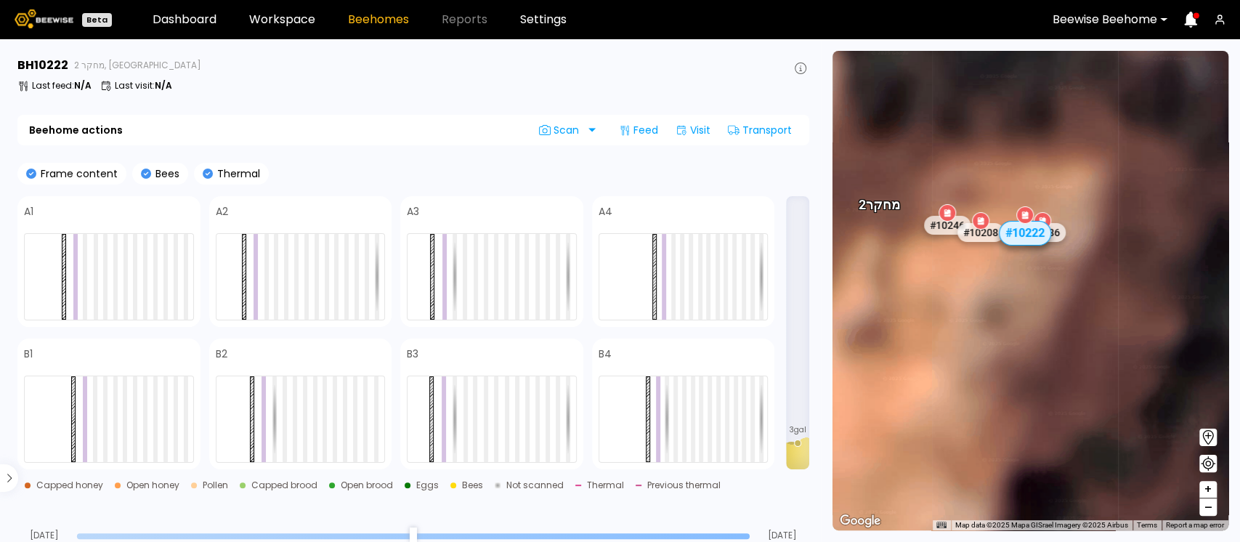
drag, startPoint x: 1109, startPoint y: 241, endPoint x: 1063, endPoint y: 261, distance: 50.1
click at [1063, 261] on div "# 10081 # 10094 # 10108 # 10111 # 10146 # 10152 # 10153 # 10154 # 10175 # 10204…" at bounding box center [1031, 291] width 396 height 480
